Goal: Transaction & Acquisition: Purchase product/service

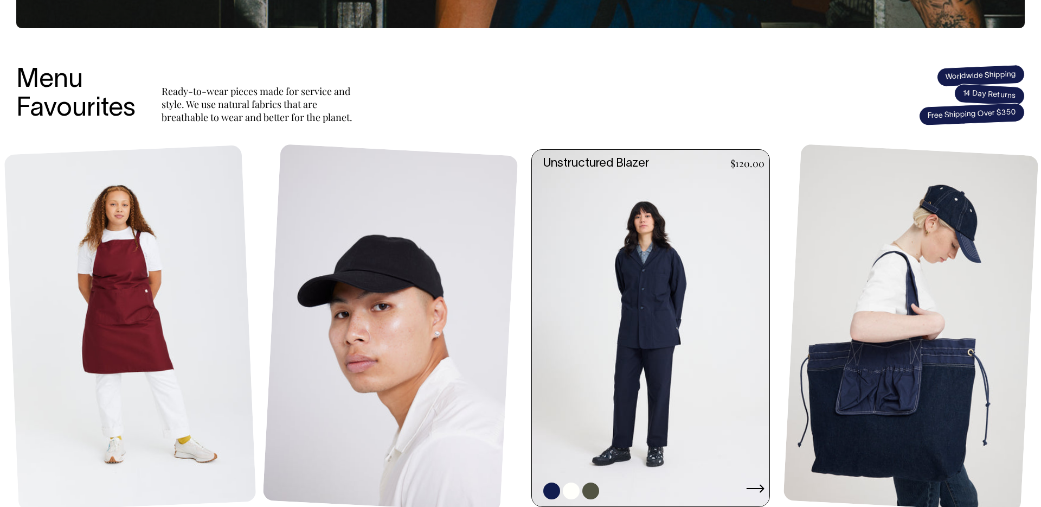
click at [613, 284] on link at bounding box center [654, 328] width 244 height 356
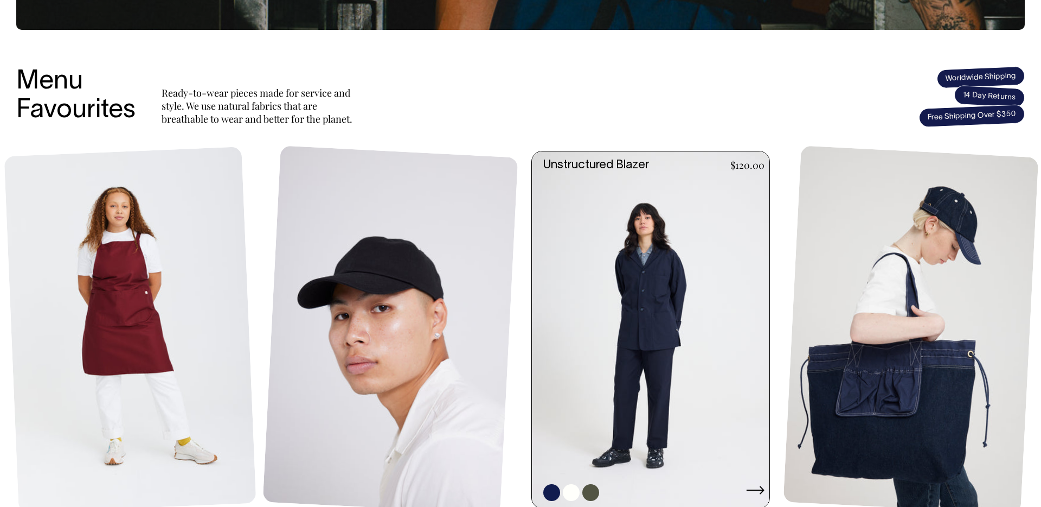
scroll to position [397, 0]
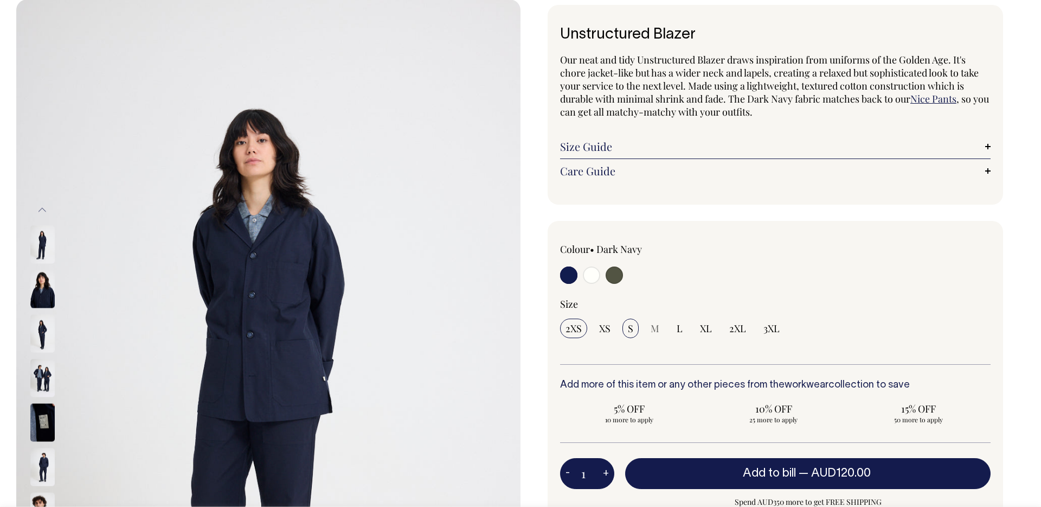
scroll to position [58, 0]
click at [630, 328] on span "S" at bounding box center [630, 327] width 5 height 13
click at [630, 328] on input "S" at bounding box center [631, 328] width 16 height 20
radio input "true"
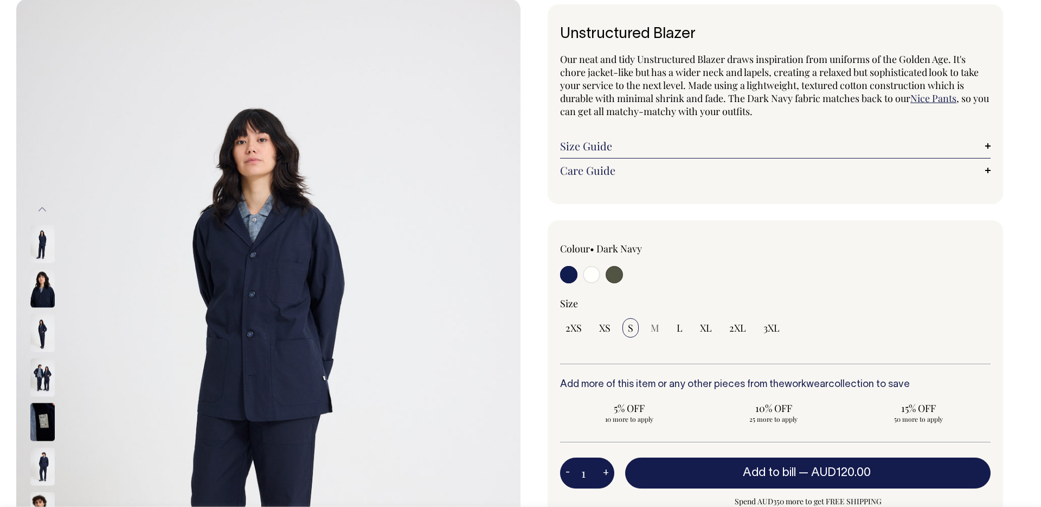
select select "S"
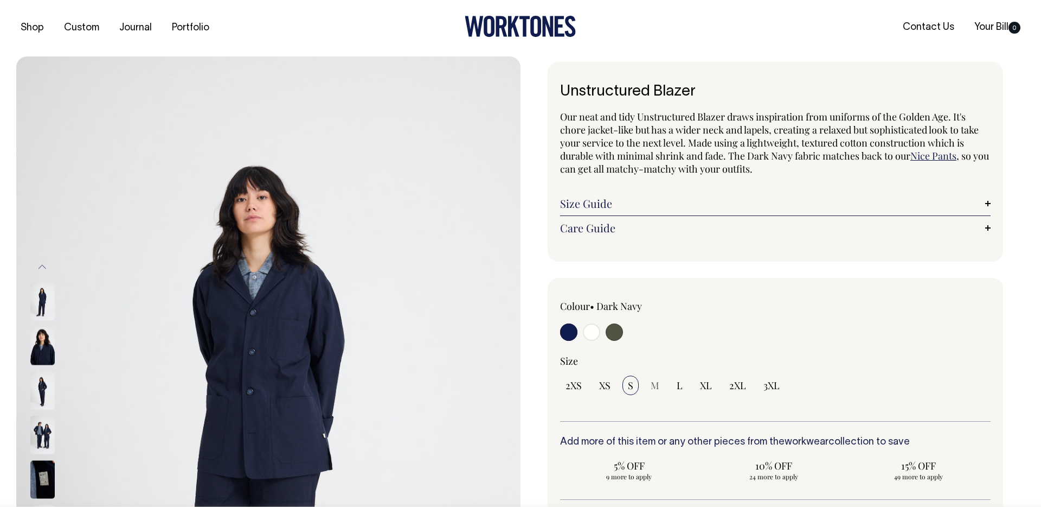
scroll to position [0, 0]
